Goal: Task Accomplishment & Management: Complete application form

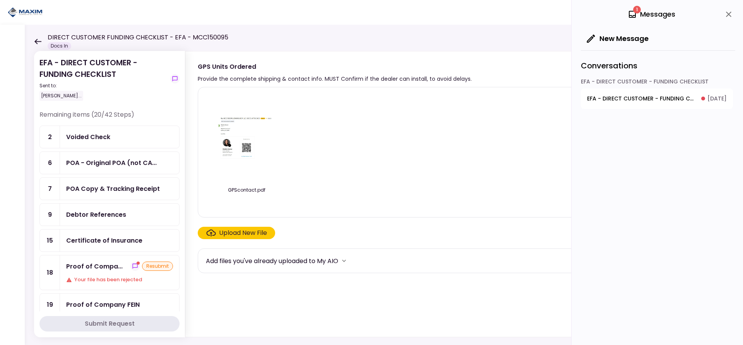
click at [36, 39] on icon at bounding box center [37, 42] width 7 height 6
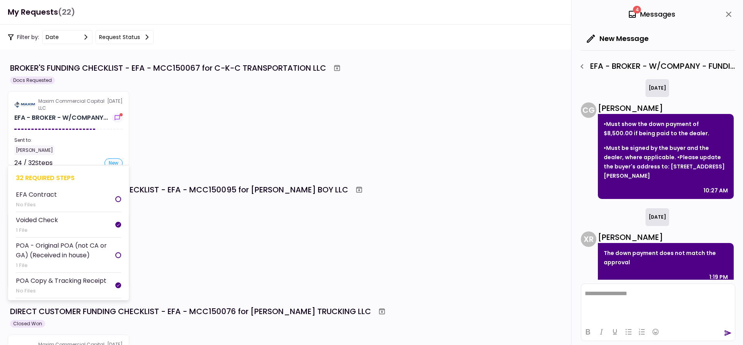
scroll to position [483, 0]
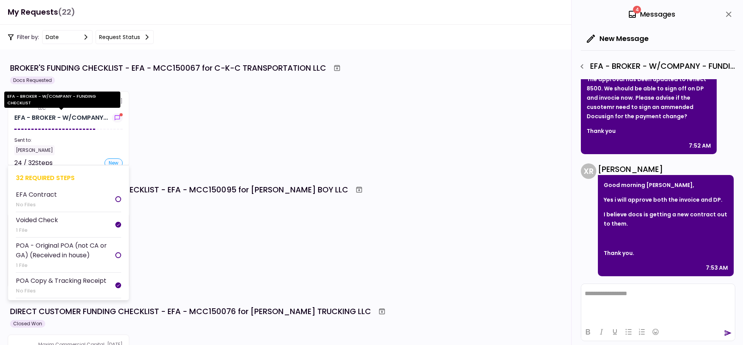
click at [68, 121] on div "EFA - BROKER - W/COMPANY..." at bounding box center [61, 117] width 94 height 9
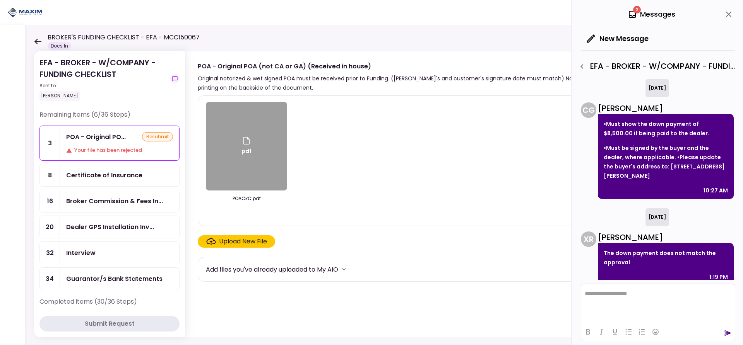
scroll to position [483, 0]
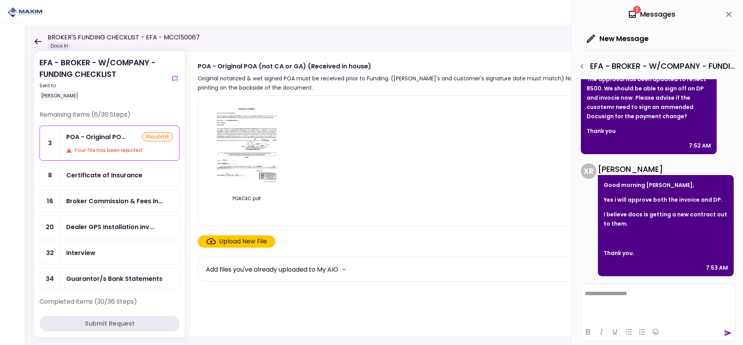
click at [103, 279] on div "Guarantor/s Bank Statements" at bounding box center [114, 279] width 96 height 10
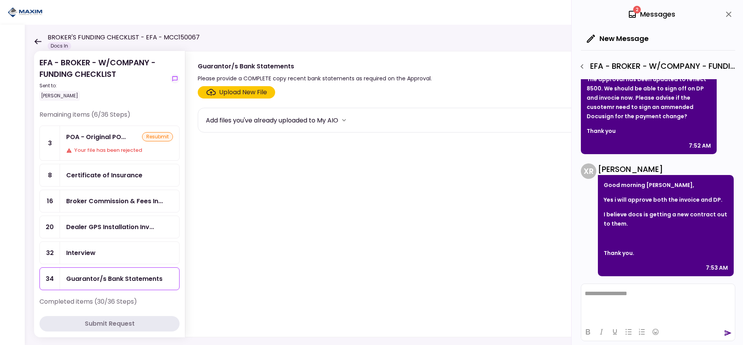
click at [232, 94] on div "Upload New File" at bounding box center [243, 92] width 48 height 9
click at [0, 0] on input "Upload New File" at bounding box center [0, 0] width 0 height 0
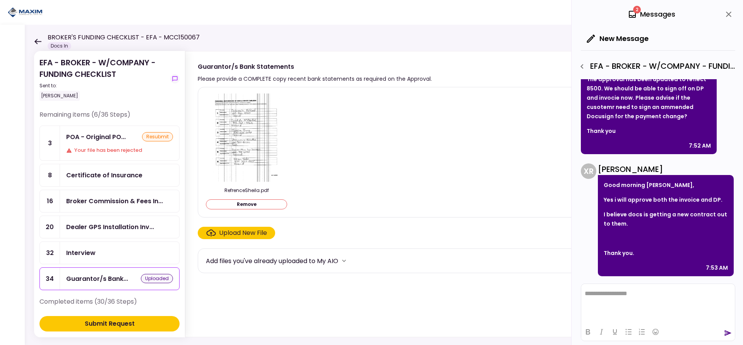
click at [101, 324] on div "Submit Request" at bounding box center [110, 323] width 50 height 9
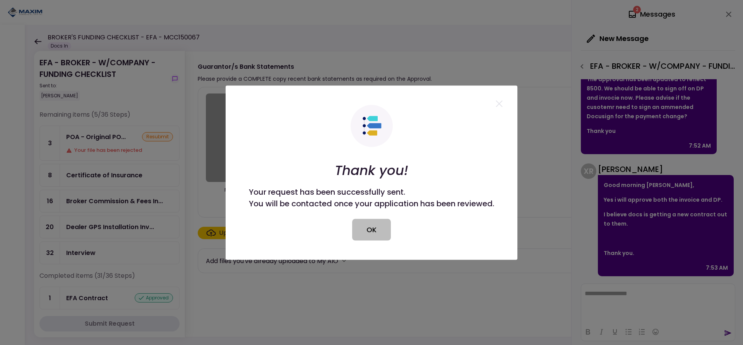
click at [373, 229] on button "OK" at bounding box center [371, 230] width 39 height 22
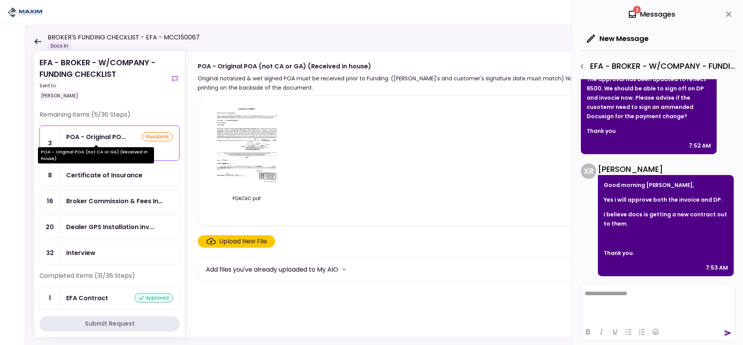
click at [109, 139] on div "POA - Original PO..." at bounding box center [96, 137] width 60 height 10
click at [86, 136] on div "POA - Original PO..." at bounding box center [96, 137] width 60 height 10
